Goal: Find specific page/section

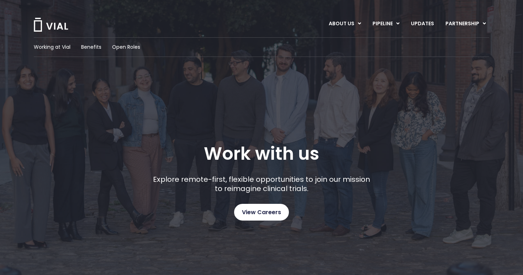
click at [271, 219] on link "View Careers" at bounding box center [261, 212] width 55 height 17
click at [139, 46] on span "Open Roles" at bounding box center [126, 46] width 28 height 7
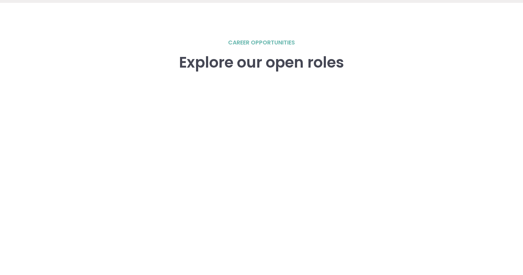
scroll to position [984, 0]
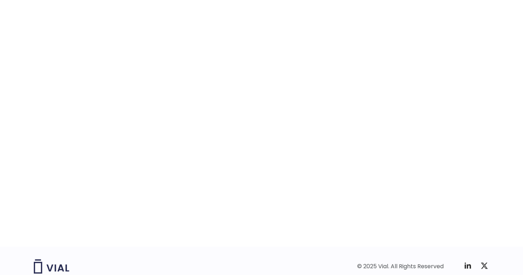
scroll to position [1080, 0]
click at [471, 90] on div "career opportunities Explore our open roles" at bounding box center [261, 92] width 455 height 305
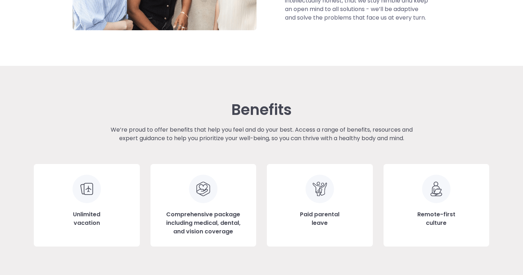
scroll to position [684, 0]
